Goal: Find specific page/section

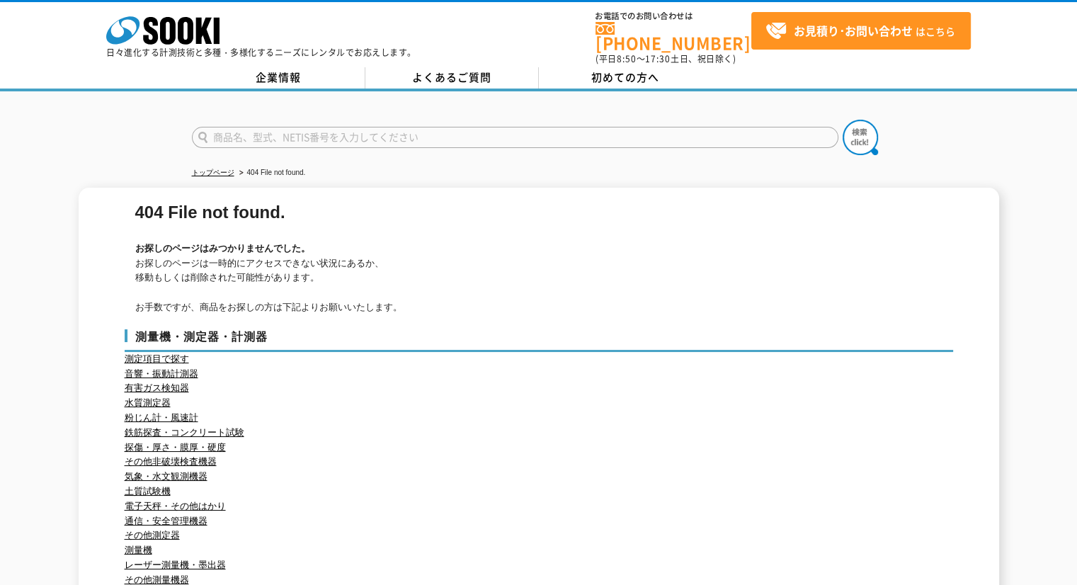
drag, startPoint x: 0, startPoint y: 0, endPoint x: 375, endPoint y: 130, distance: 396.4
click at [375, 130] on input "text" at bounding box center [515, 137] width 647 height 21
type input "シールド"
click at [843, 120] on button at bounding box center [860, 137] width 35 height 35
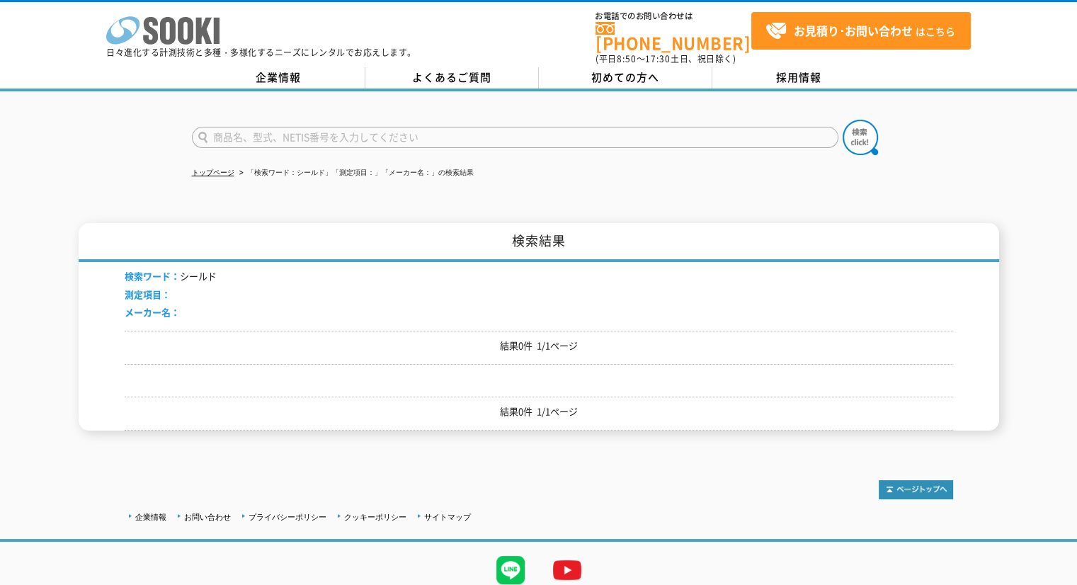
click at [160, 32] on icon at bounding box center [168, 31] width 16 height 28
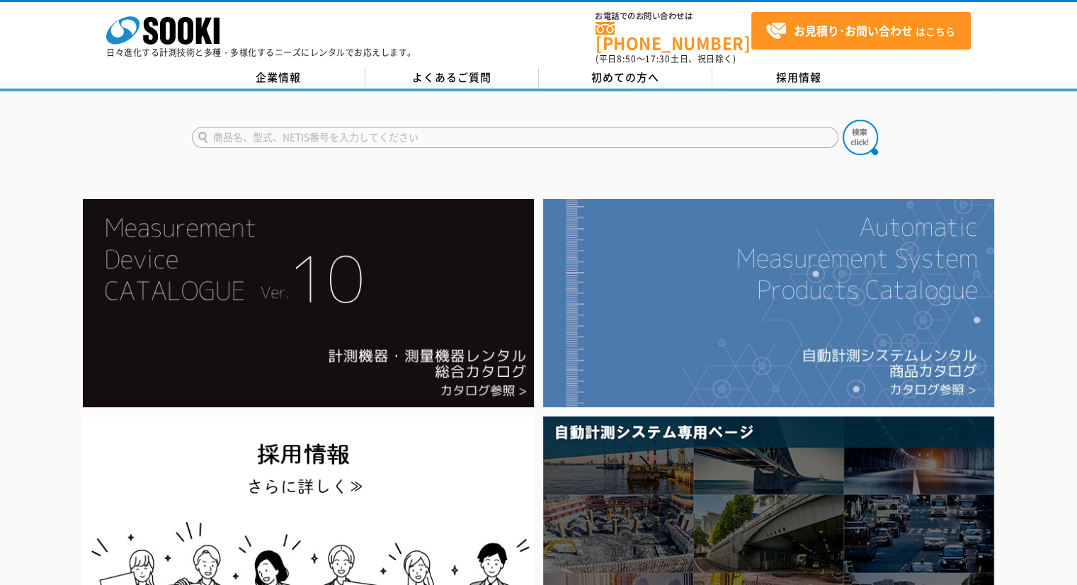
click at [637, 335] on img at bounding box center [768, 303] width 451 height 208
